Goal: Find specific page/section: Find specific page/section

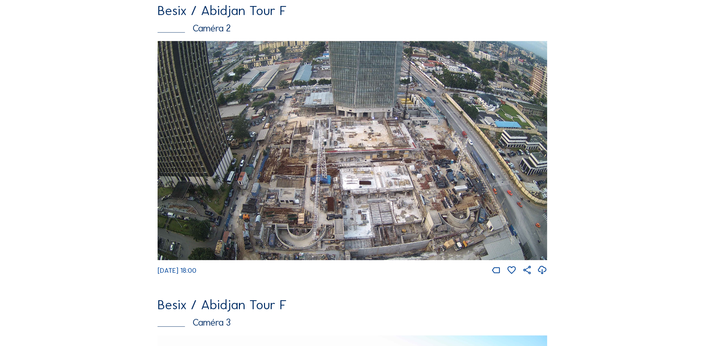
scroll to position [297, 0]
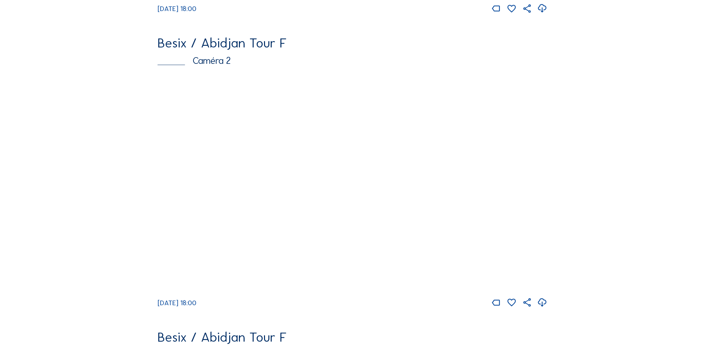
scroll to position [334, 0]
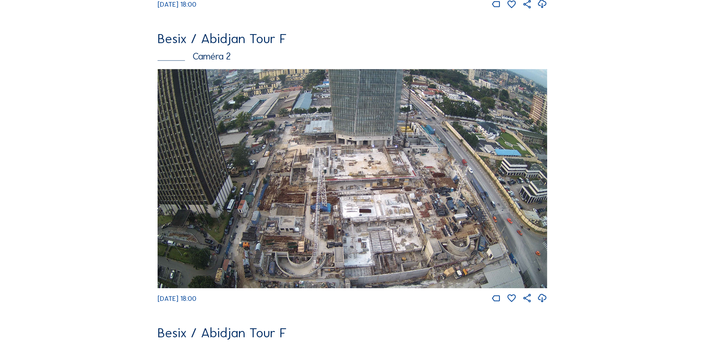
click at [231, 172] on img at bounding box center [353, 178] width 390 height 219
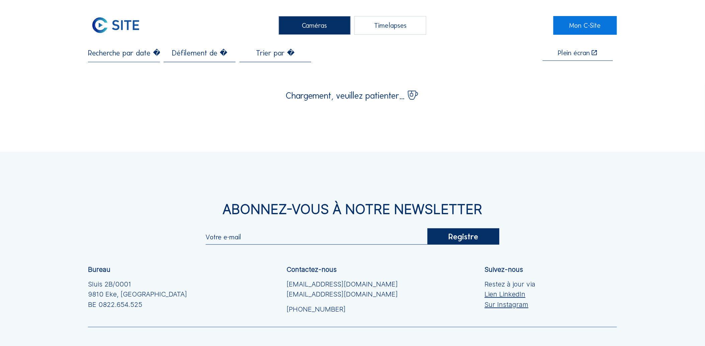
click at [128, 54] on input "text" at bounding box center [124, 52] width 72 height 9
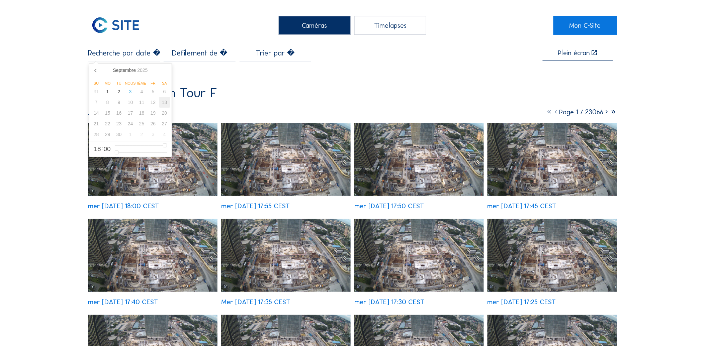
click at [162, 105] on div "13" at bounding box center [164, 102] width 11 height 11
click at [199, 249] on img at bounding box center [152, 255] width 129 height 73
